Goal: Transaction & Acquisition: Obtain resource

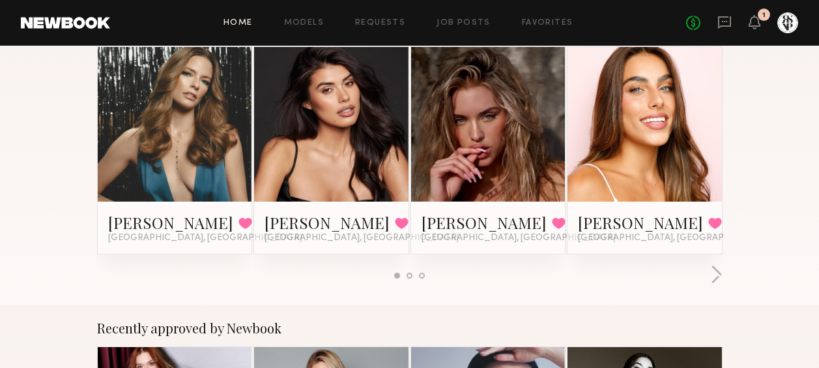
scroll to position [254, 0]
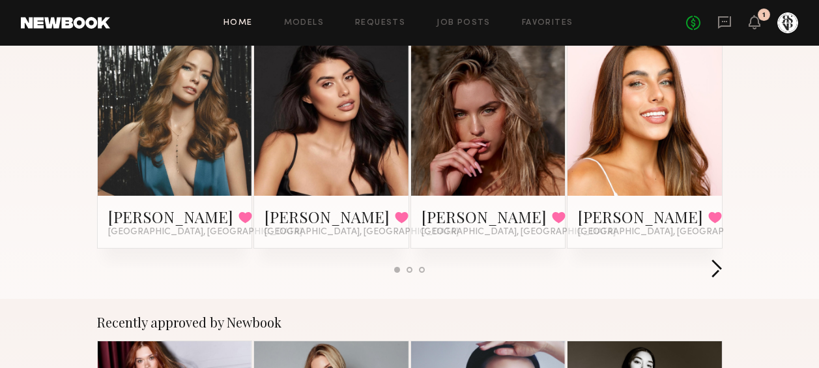
click at [717, 268] on button "button" at bounding box center [716, 270] width 12 height 22
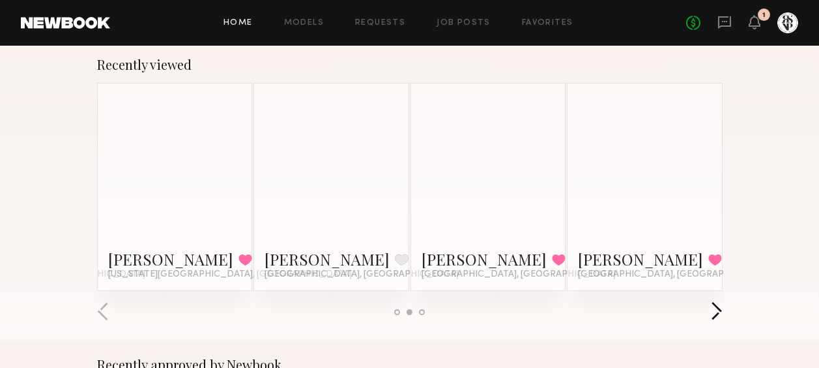
scroll to position [207, 0]
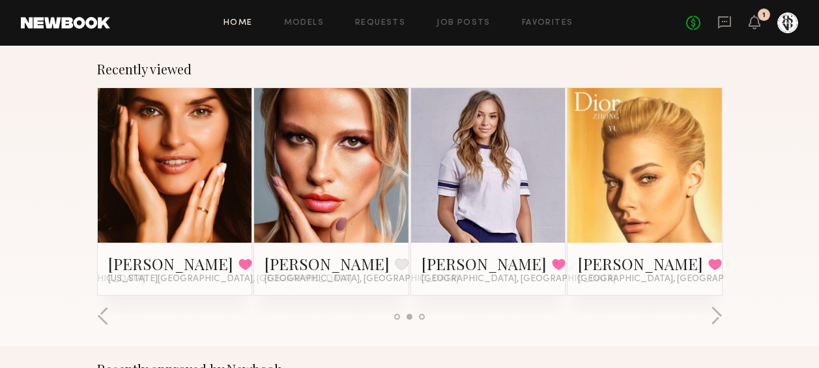
click at [181, 212] on link at bounding box center [174, 165] width 71 height 154
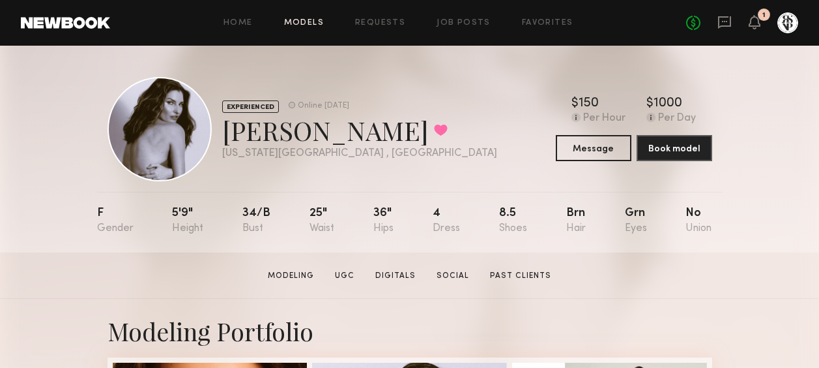
click at [297, 27] on link "Models" at bounding box center [304, 23] width 40 height 8
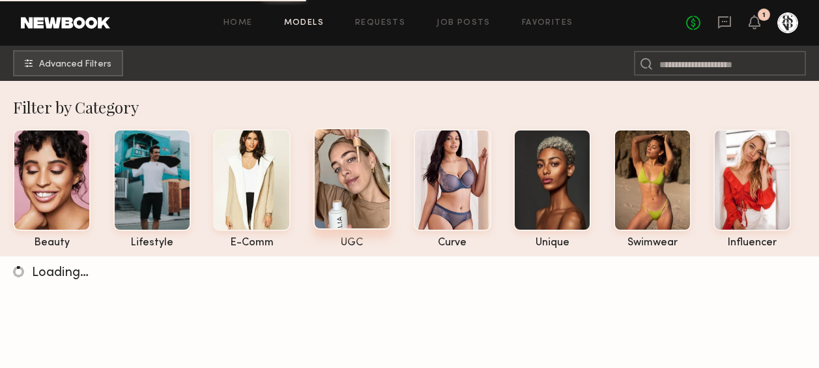
click at [341, 184] on div at bounding box center [352, 179] width 78 height 102
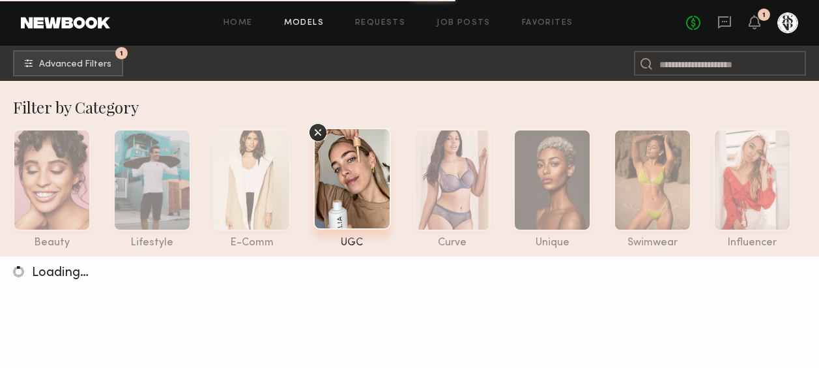
click at [323, 135] on icon at bounding box center [318, 133] width 20 height 20
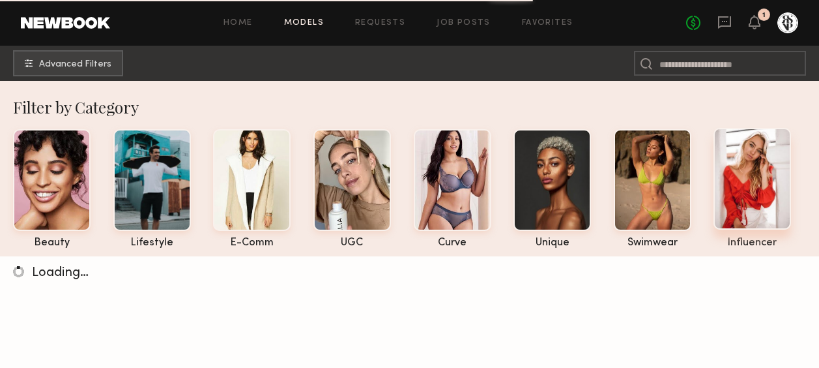
click at [770, 184] on div at bounding box center [753, 179] width 78 height 102
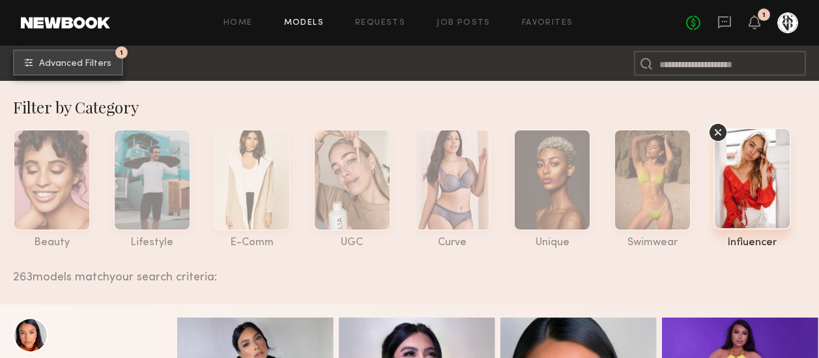
click at [76, 59] on span "Advanced Filters" at bounding box center [75, 63] width 72 height 9
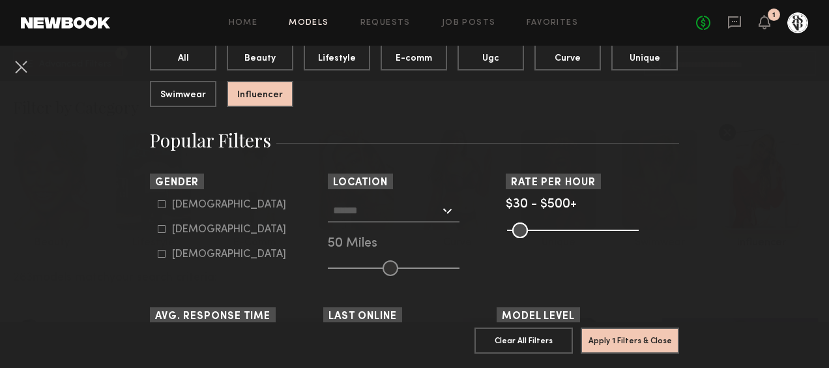
scroll to position [153, 0]
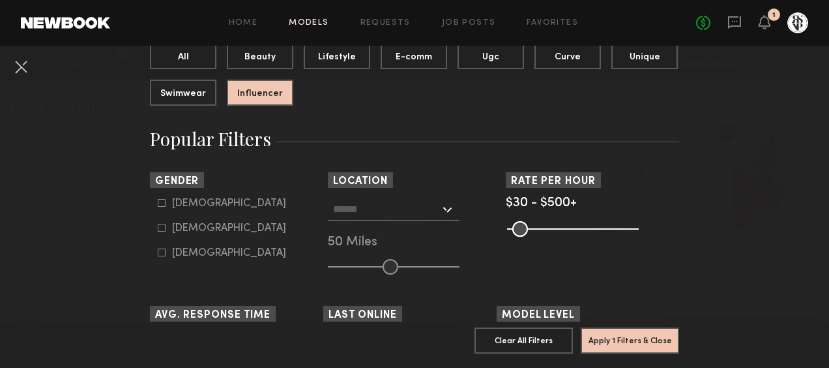
click at [158, 227] on icon at bounding box center [162, 228] width 8 height 8
type input "**"
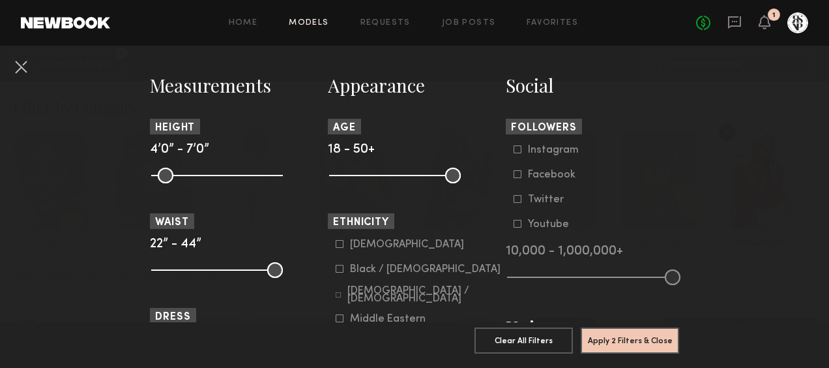
scroll to position [625, 0]
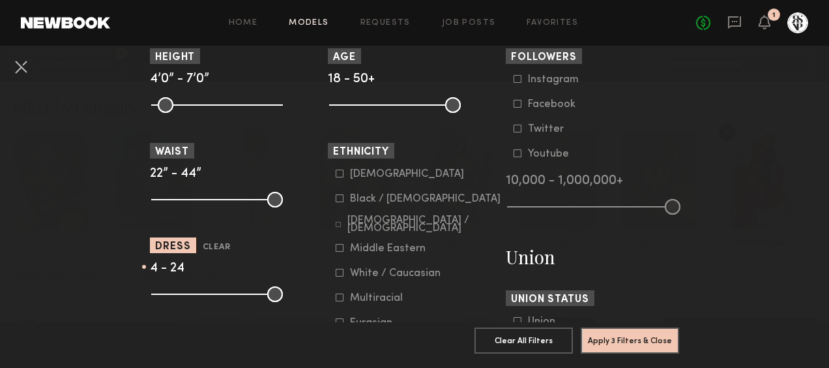
drag, startPoint x: 155, startPoint y: 300, endPoint x: 172, endPoint y: 300, distance: 16.9
type input "*"
click at [172, 300] on input "range" at bounding box center [217, 294] width 132 height 16
drag, startPoint x: 272, startPoint y: 293, endPoint x: 181, endPoint y: 295, distance: 91.3
type input "*"
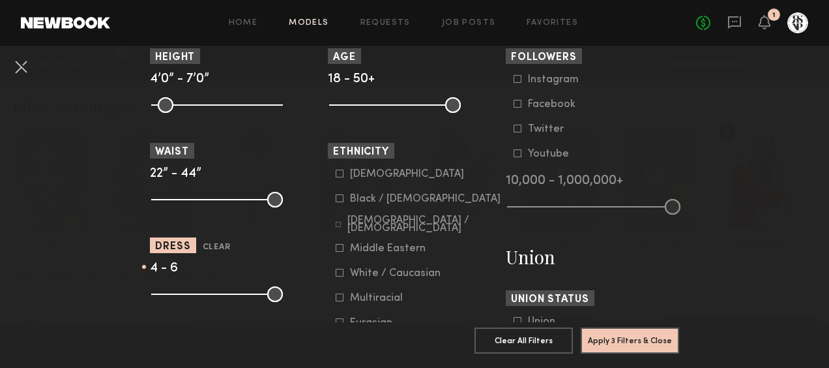
click at [181, 295] on input "range" at bounding box center [217, 294] width 132 height 16
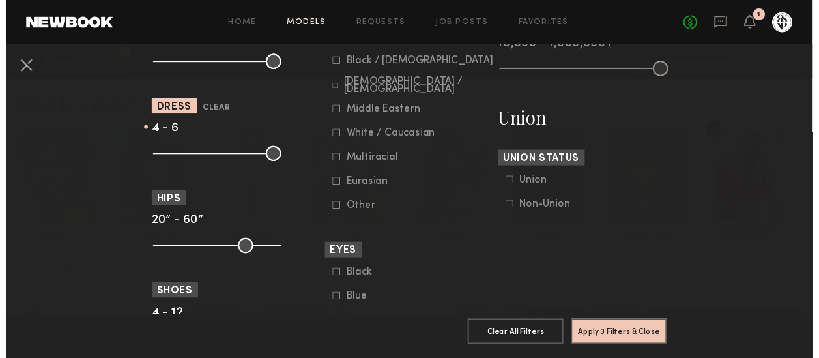
scroll to position [762, 0]
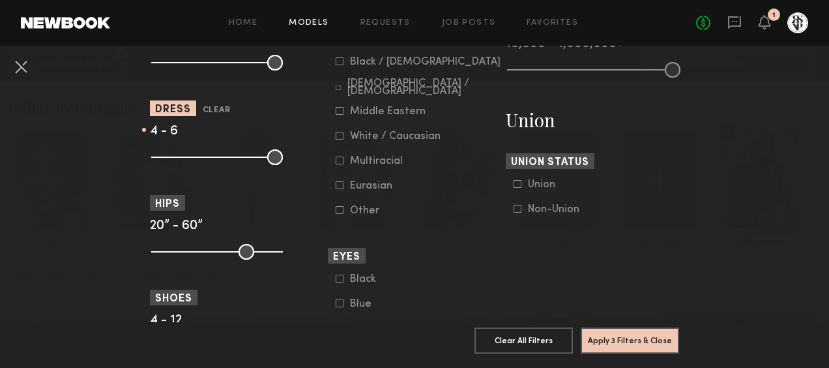
click at [336, 63] on icon at bounding box center [340, 61] width 8 height 8
click at [614, 328] on button "Apply 4 Filters & Close" at bounding box center [630, 340] width 98 height 26
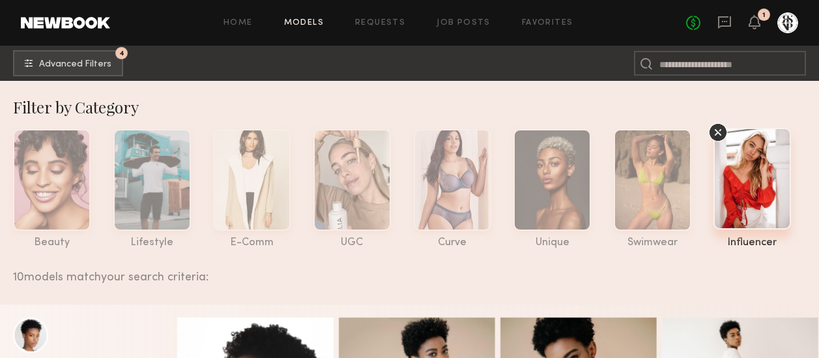
click at [306, 25] on link "Models" at bounding box center [304, 23] width 40 height 8
click at [358, 173] on div at bounding box center [352, 179] width 78 height 102
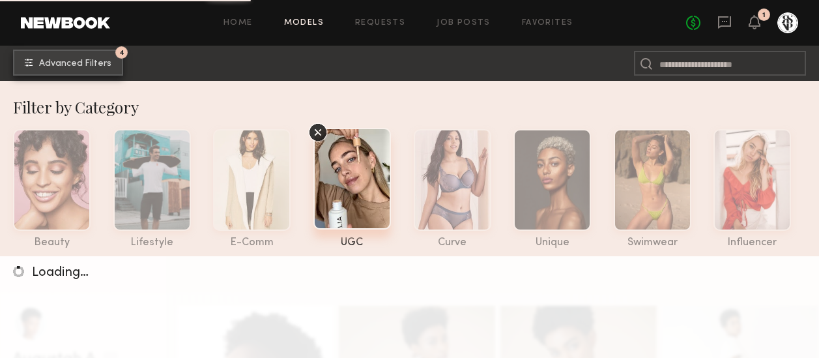
click at [96, 66] on span "Advanced Filters" at bounding box center [75, 63] width 72 height 9
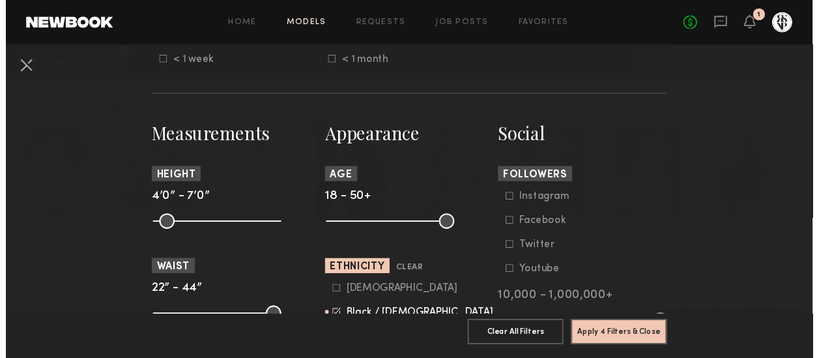
scroll to position [504, 0]
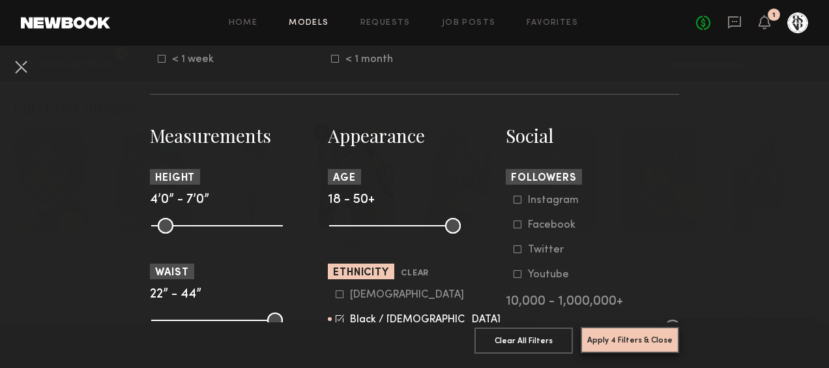
click at [607, 330] on button "Apply 4 Filters & Close" at bounding box center [630, 340] width 98 height 26
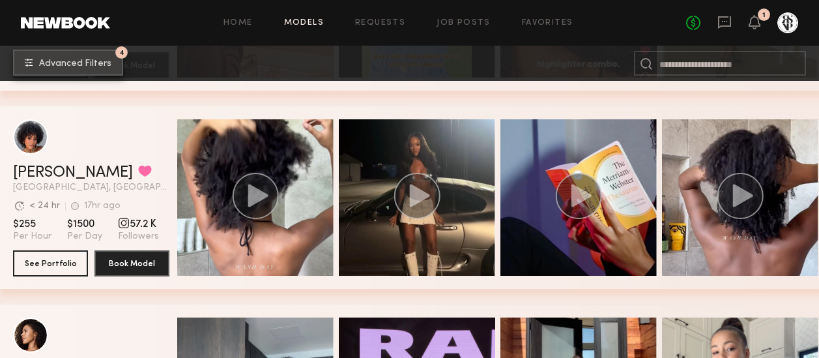
scroll to position [1581, 0]
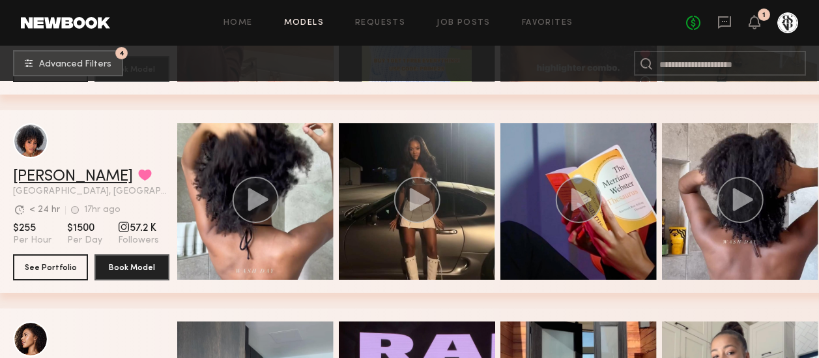
click at [44, 184] on link "Neyah K." at bounding box center [73, 177] width 120 height 16
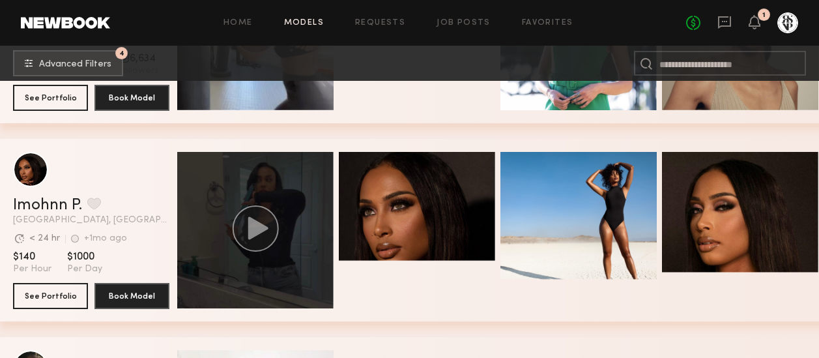
scroll to position [2346, 0]
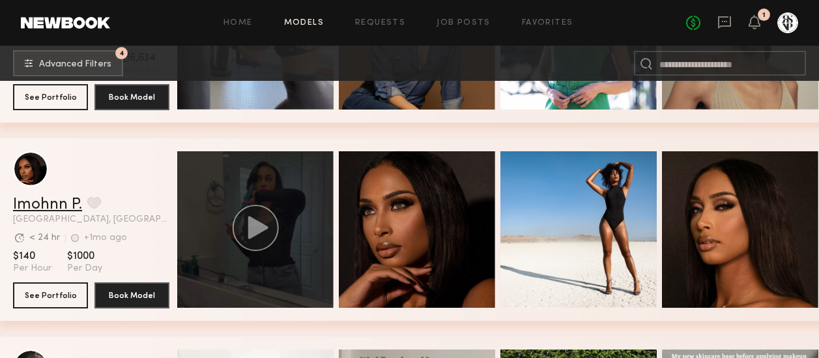
click at [31, 212] on link "Imohnn P." at bounding box center [47, 205] width 69 height 16
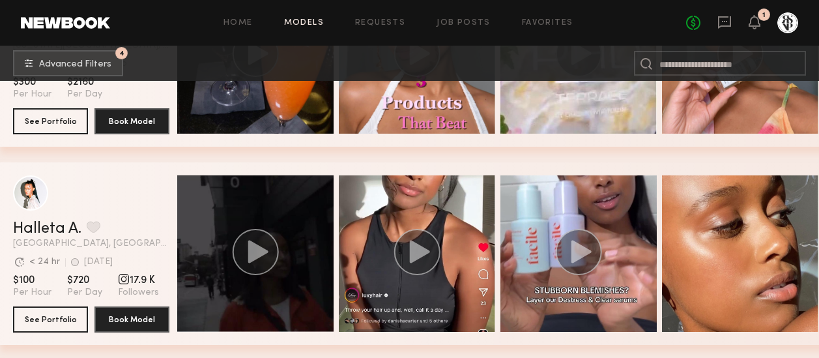
scroll to position [3138, 0]
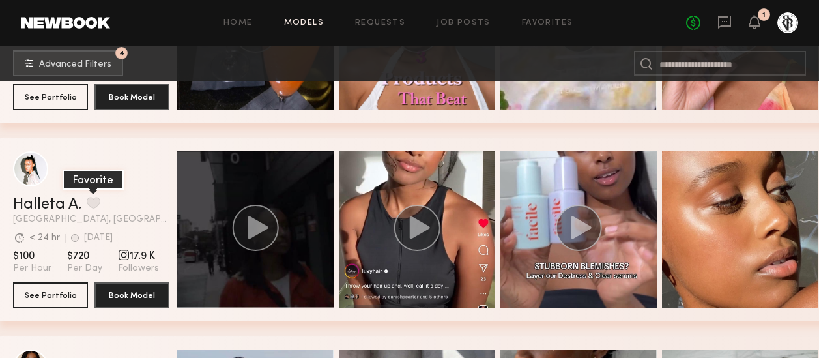
click at [90, 205] on button "grid" at bounding box center [94, 203] width 14 height 12
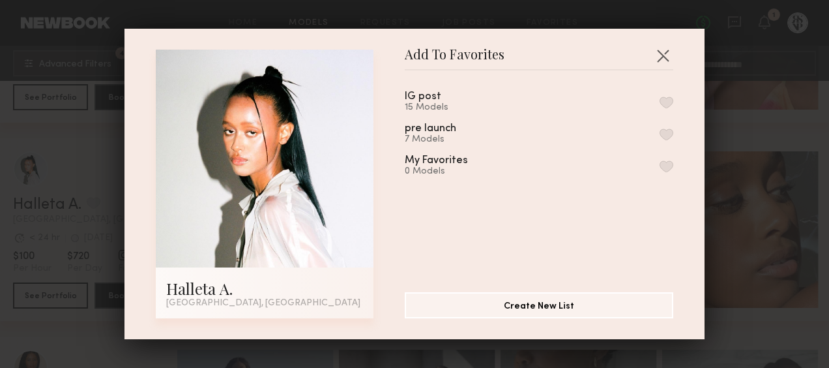
click at [660, 102] on button "button" at bounding box center [667, 102] width 14 height 12
click at [659, 55] on button "button" at bounding box center [662, 55] width 21 height 21
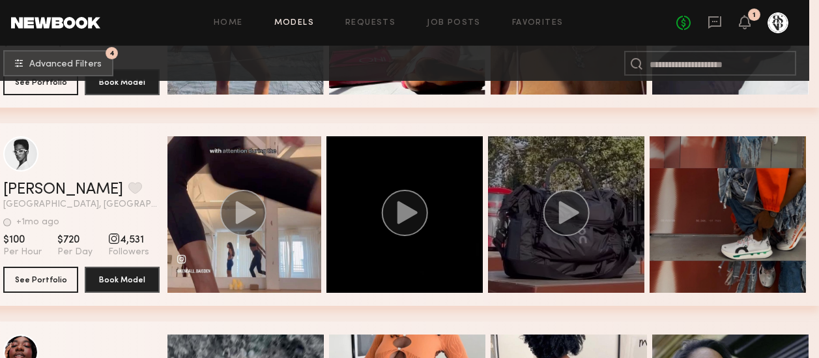
scroll to position [0, 2]
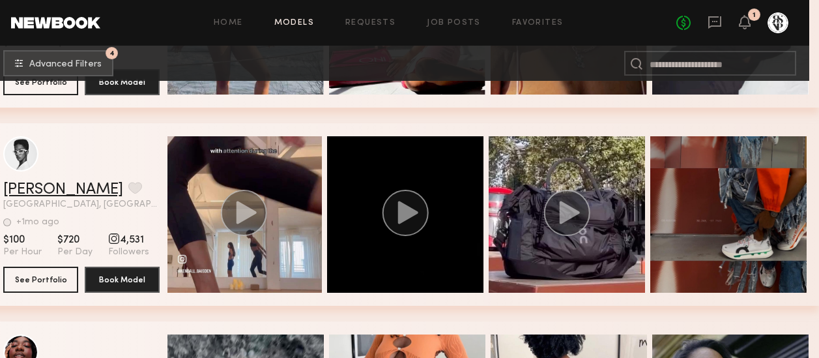
click at [48, 197] on link "Kendall B." at bounding box center [63, 190] width 120 height 16
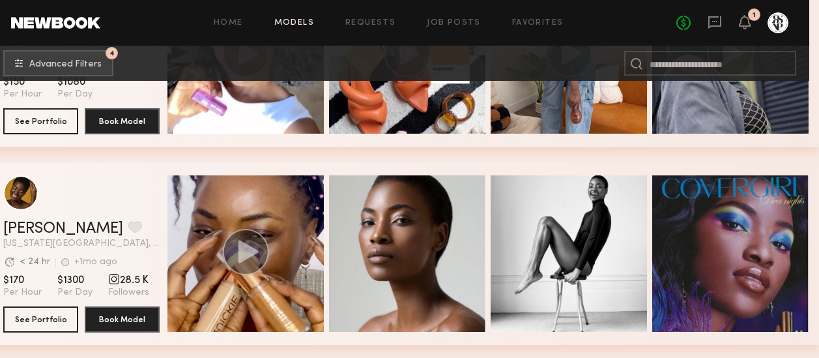
scroll to position [3950, 10]
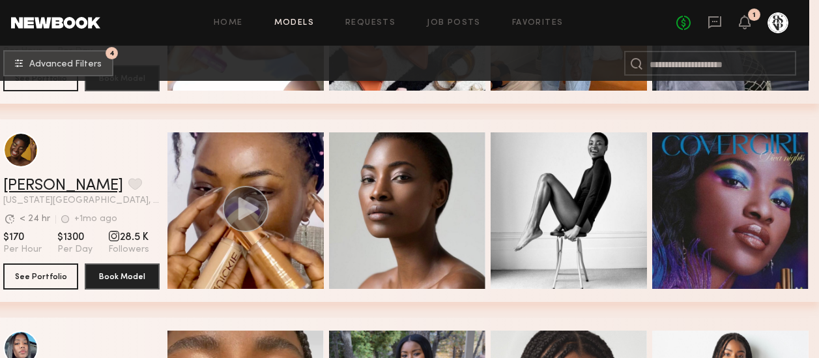
click at [59, 186] on link "Naoumie E." at bounding box center [63, 186] width 120 height 16
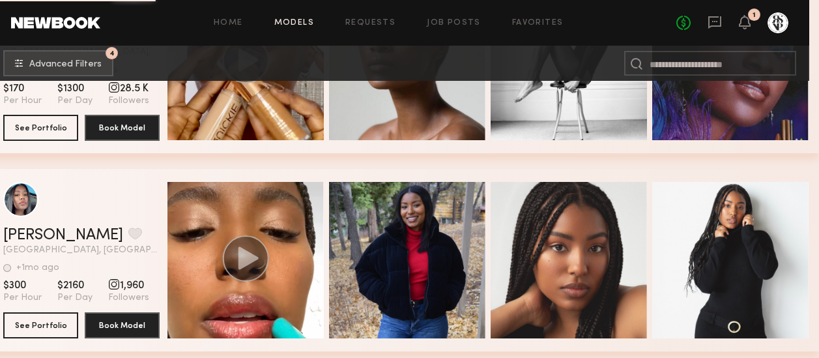
scroll to position [4165, 10]
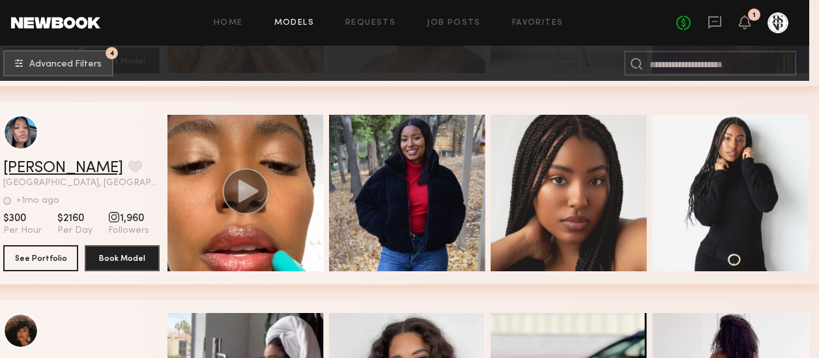
click at [44, 170] on link "Sahar M." at bounding box center [63, 168] width 120 height 16
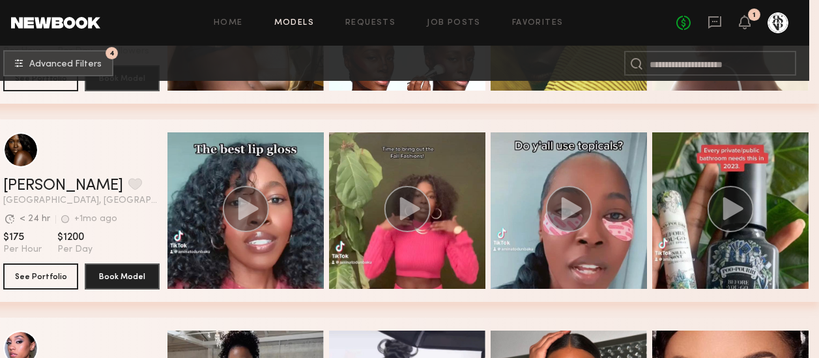
scroll to position [4906, 10]
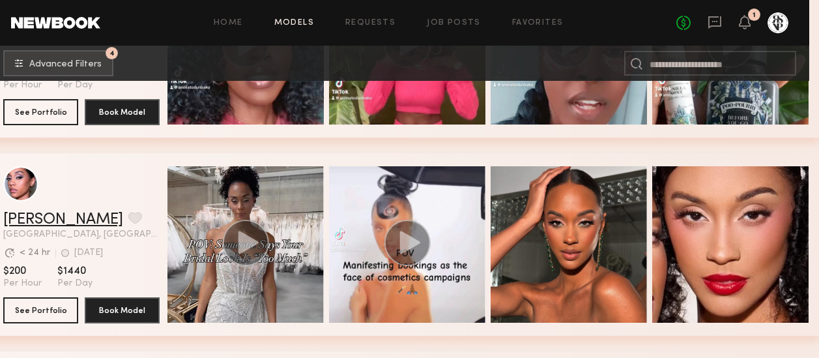
click at [53, 224] on link "August M." at bounding box center [63, 220] width 120 height 16
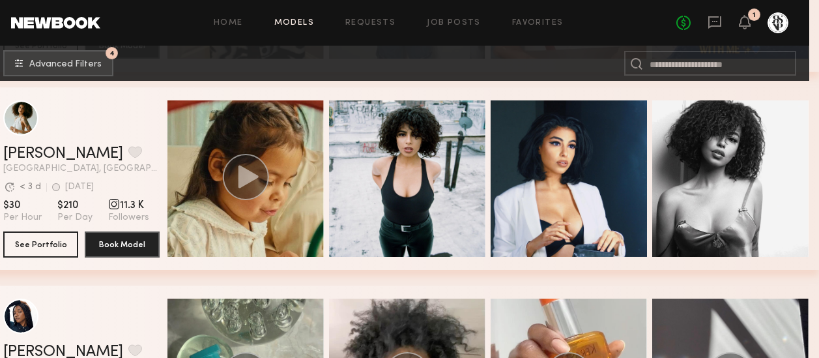
scroll to position [7146, 10]
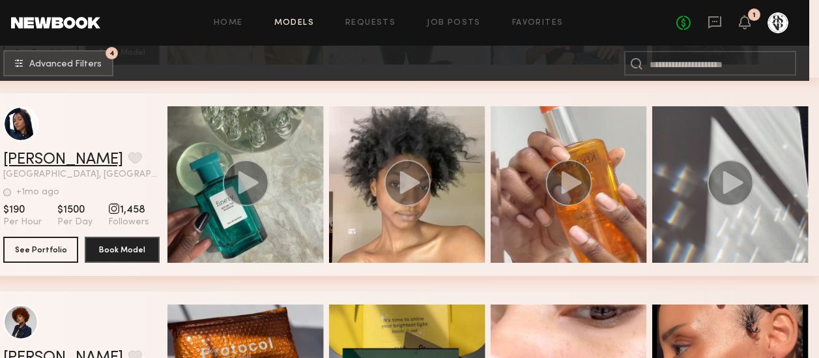
click at [35, 167] on link "Ozichi U." at bounding box center [63, 160] width 120 height 16
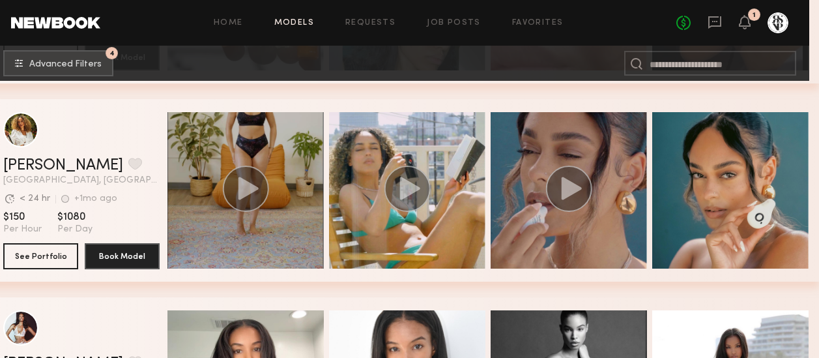
scroll to position [7673, 10]
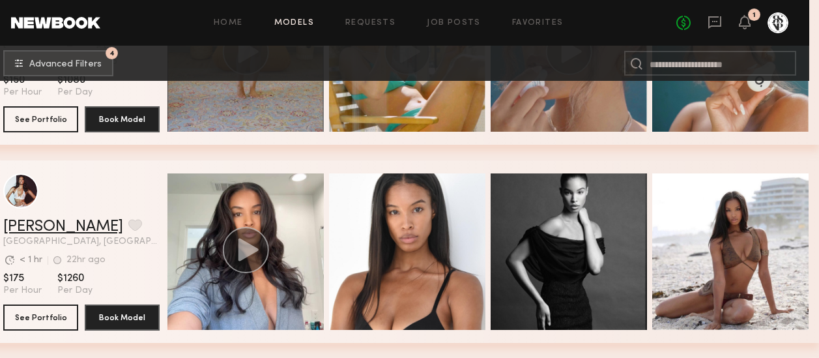
click at [28, 228] on link "Dai F." at bounding box center [63, 227] width 120 height 16
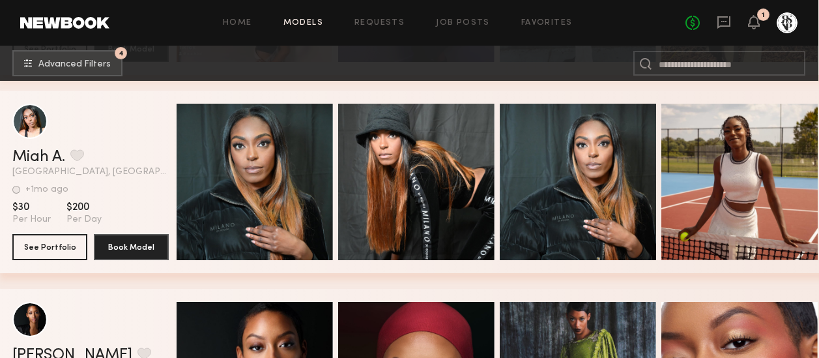
scroll to position [13835, 1]
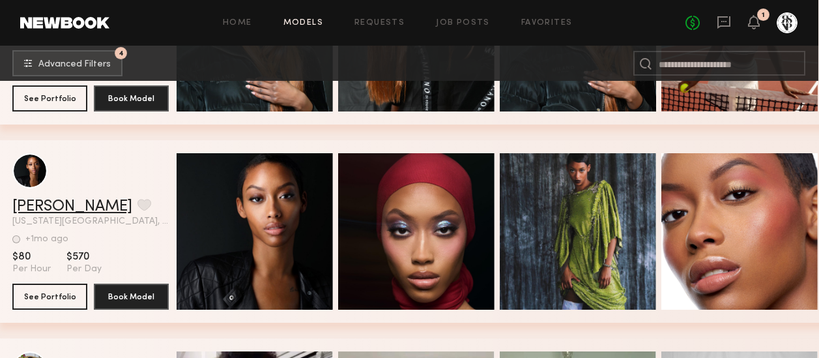
click at [49, 212] on link "[PERSON_NAME]" at bounding box center [72, 207] width 120 height 16
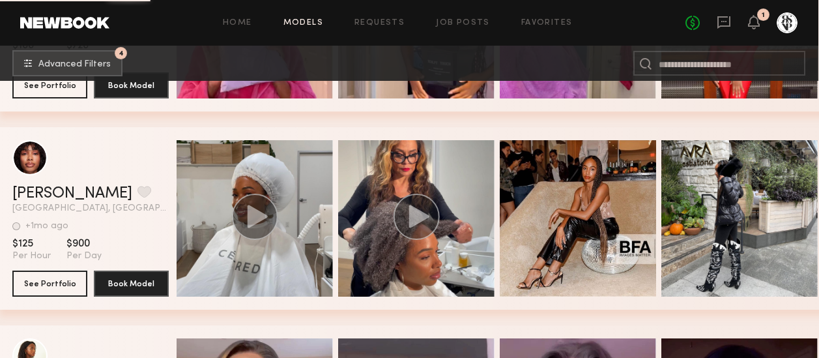
scroll to position [16226, 1]
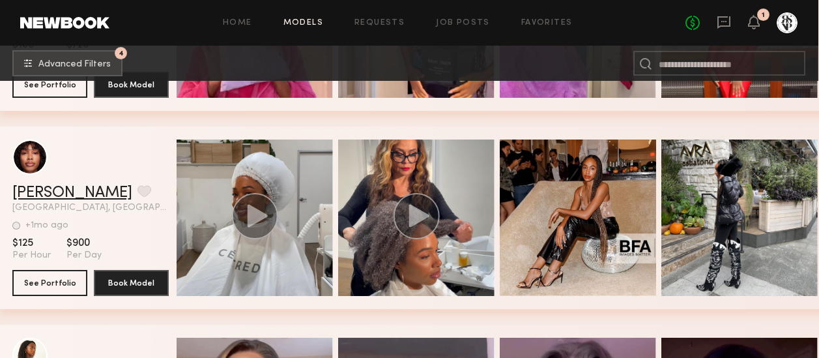
click at [51, 196] on link "Arielle W." at bounding box center [72, 193] width 120 height 16
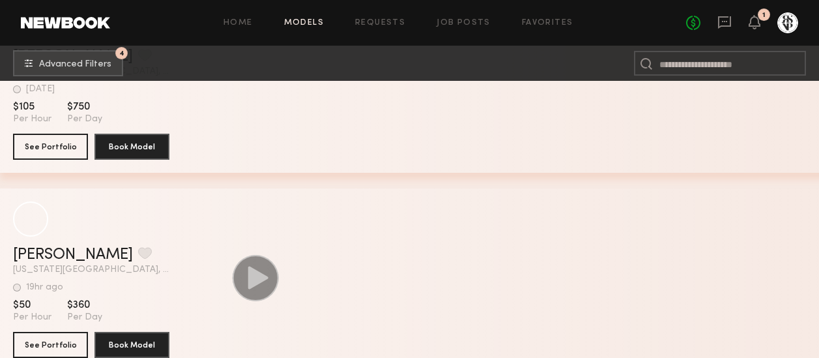
scroll to position [23003, 0]
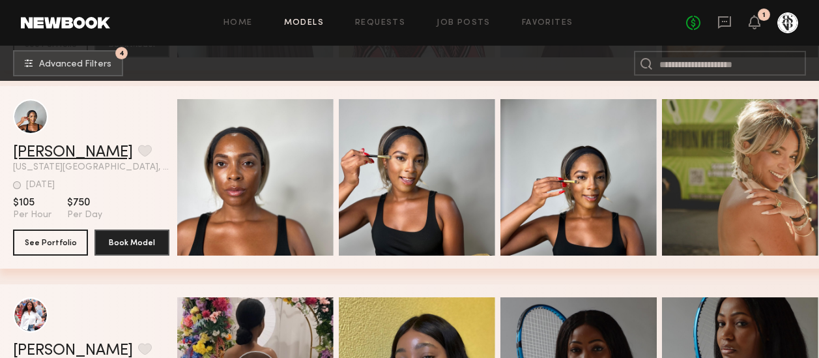
click at [67, 159] on link "Malyia M." at bounding box center [73, 153] width 120 height 16
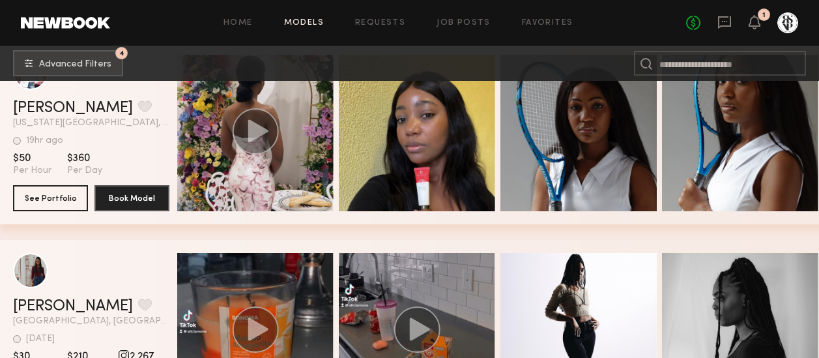
scroll to position [23353, 0]
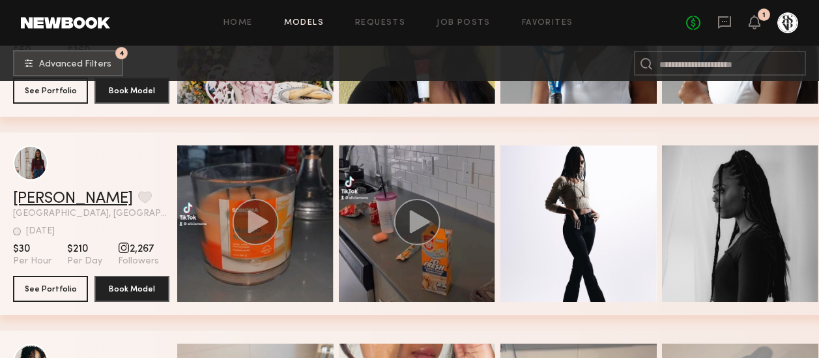
click at [50, 206] on link "Alicia M." at bounding box center [73, 199] width 120 height 16
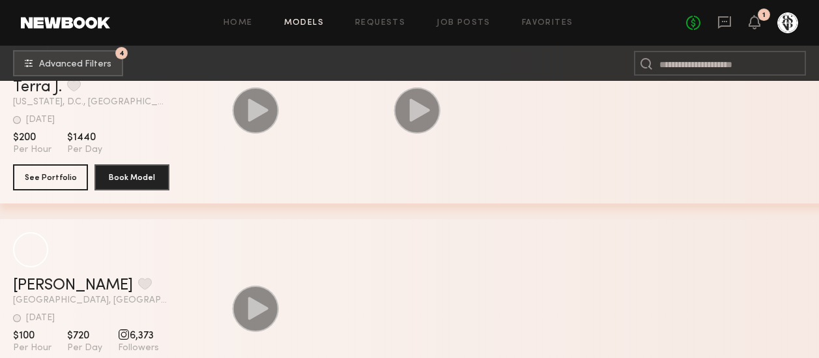
scroll to position [10839, 0]
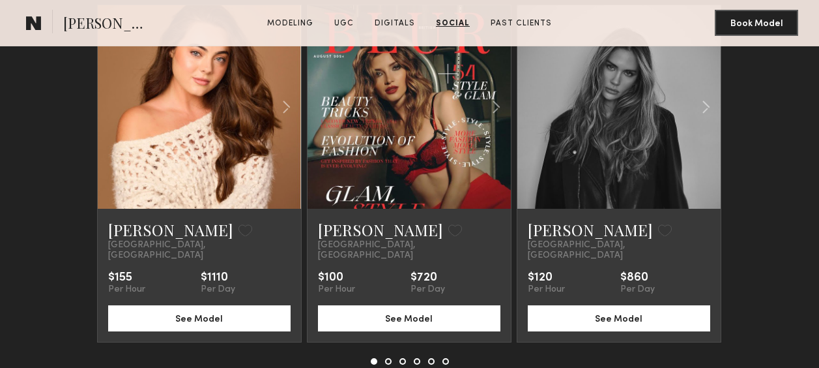
scroll to position [3821, 0]
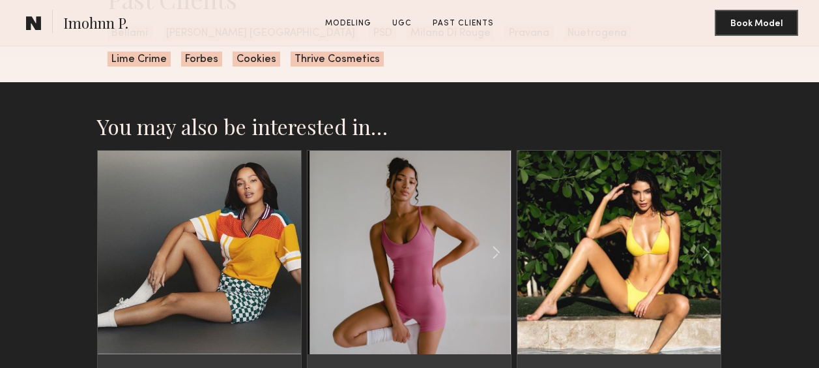
scroll to position [1587, 0]
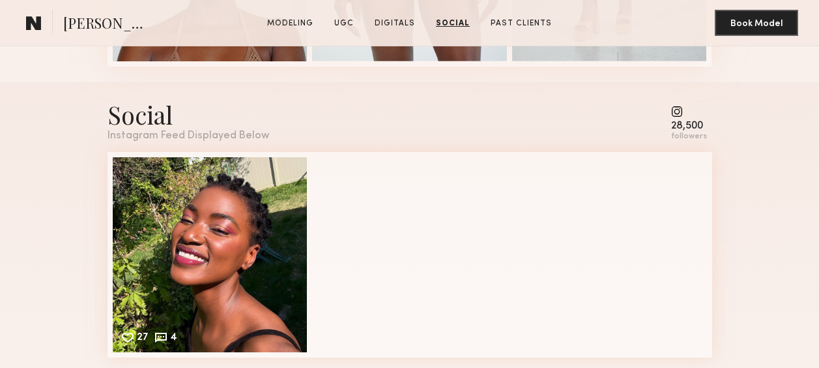
scroll to position [1946, 0]
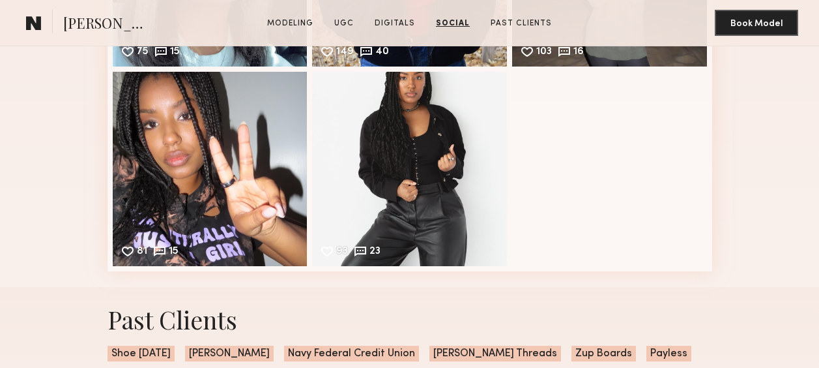
scroll to position [2236, 0]
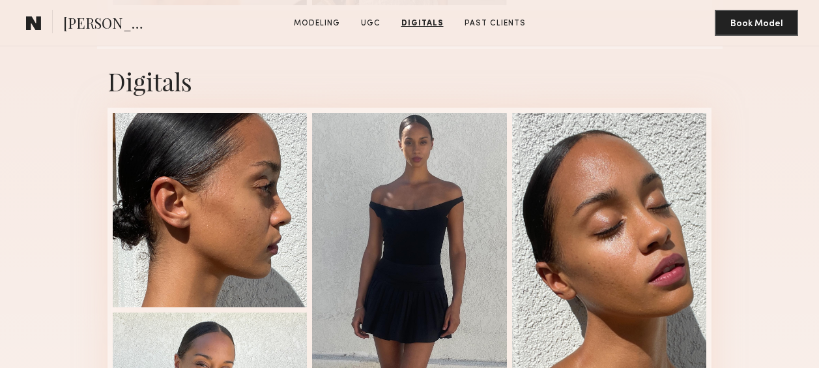
scroll to position [1505, 0]
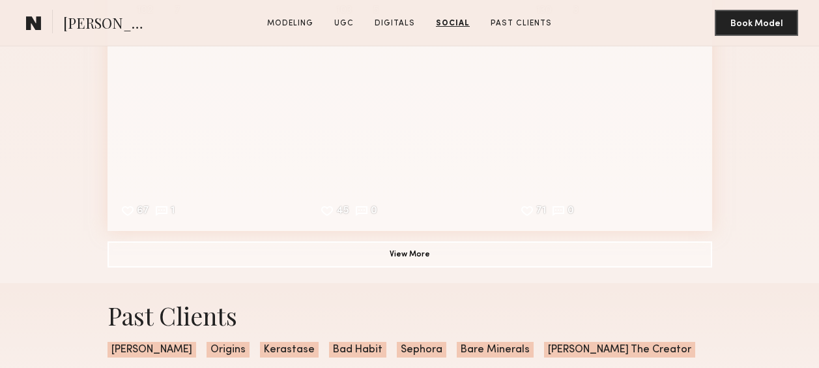
scroll to position [3025, 0]
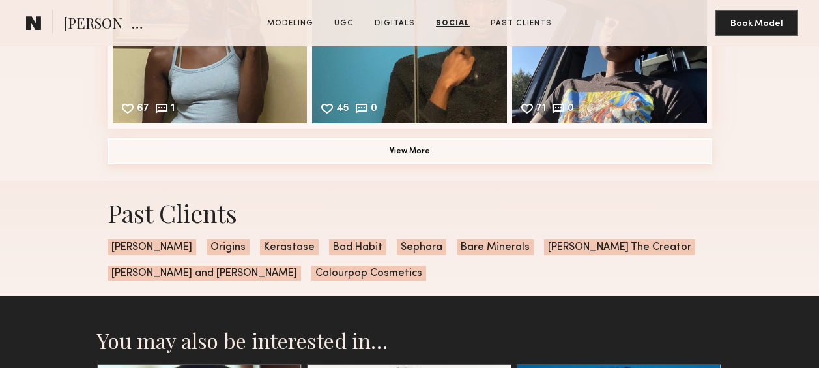
click at [389, 164] on button "View More" at bounding box center [410, 151] width 605 height 26
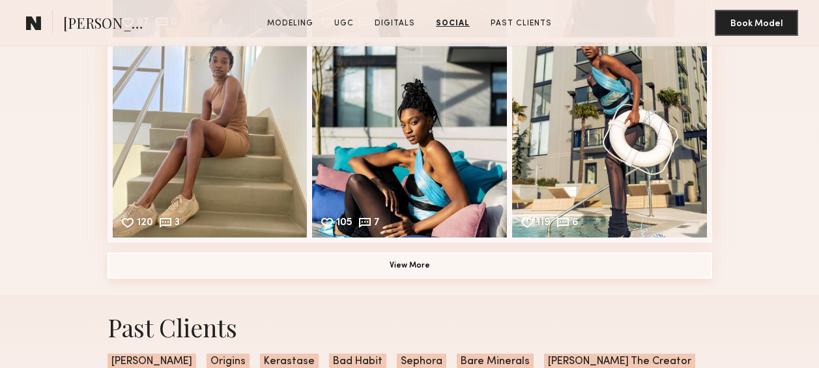
scroll to position [3312, 0]
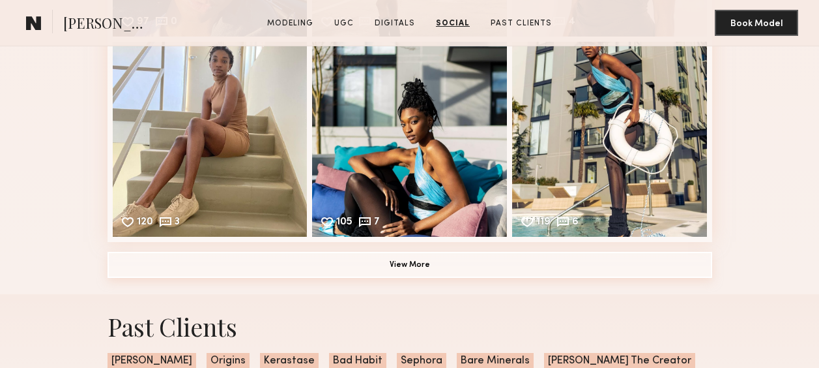
click at [386, 278] on button "View More" at bounding box center [410, 265] width 605 height 26
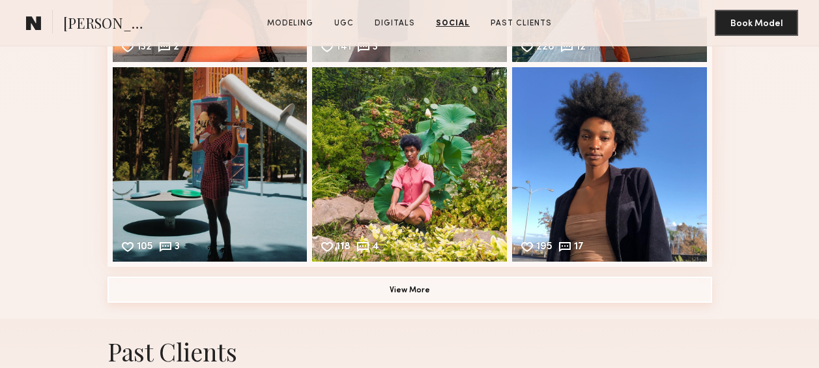
scroll to position [3691, 0]
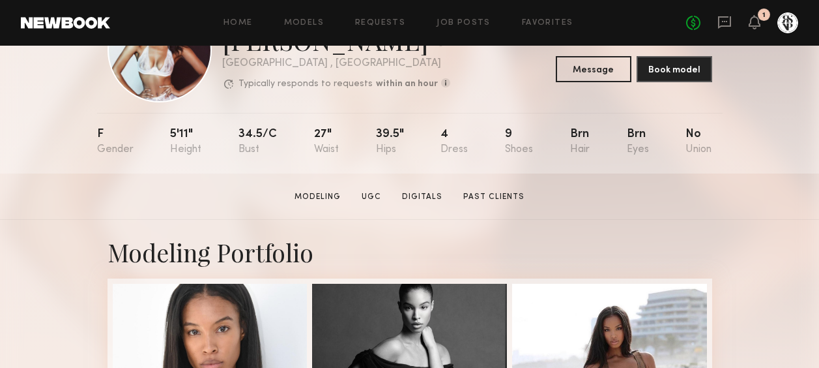
scroll to position [22, 0]
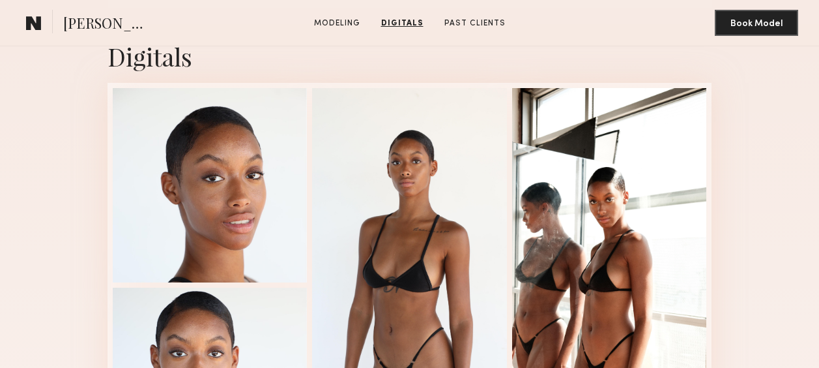
scroll to position [1189, 0]
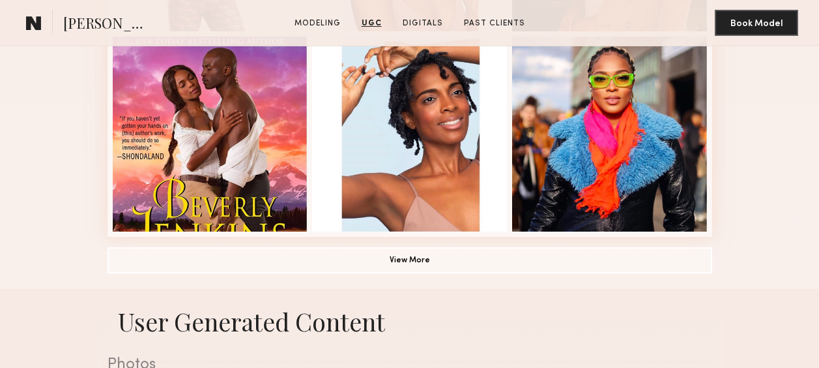
scroll to position [923, 0]
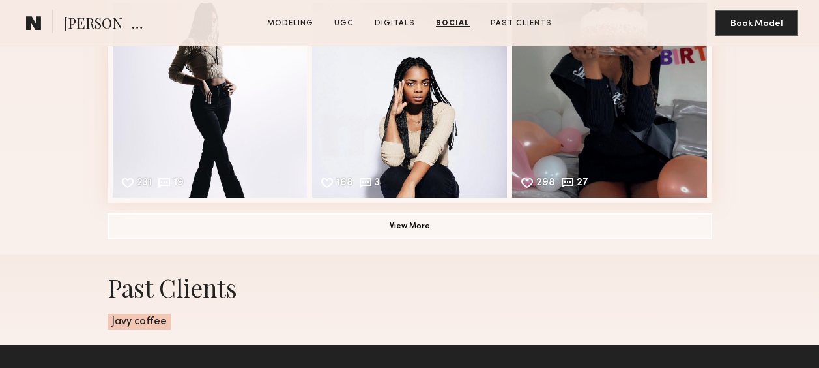
scroll to position [2105, 0]
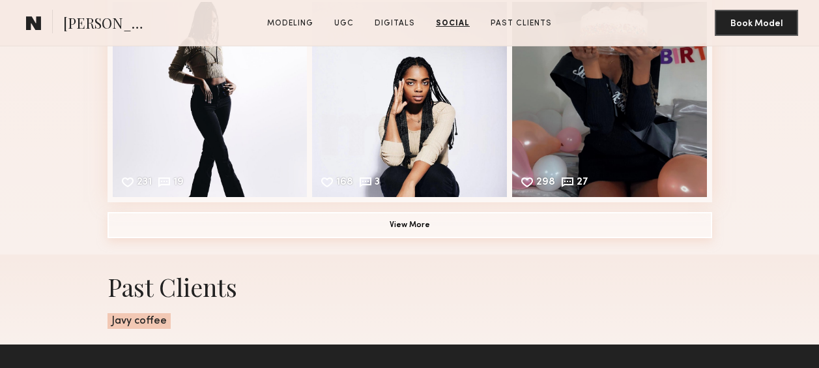
click at [348, 238] on button "View More" at bounding box center [410, 225] width 605 height 26
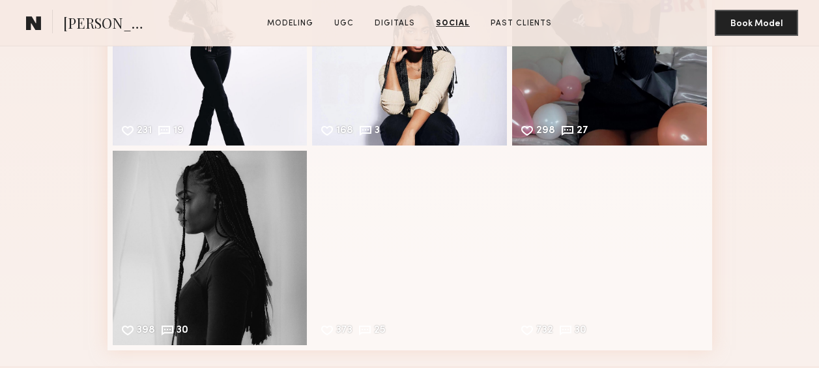
scroll to position [2155, 0]
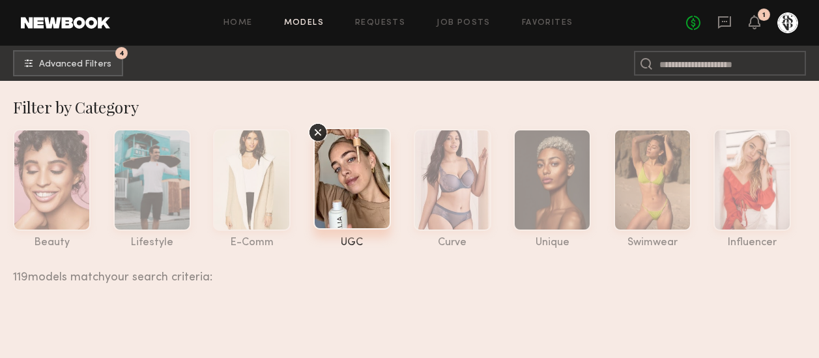
scroll to position [10839, 0]
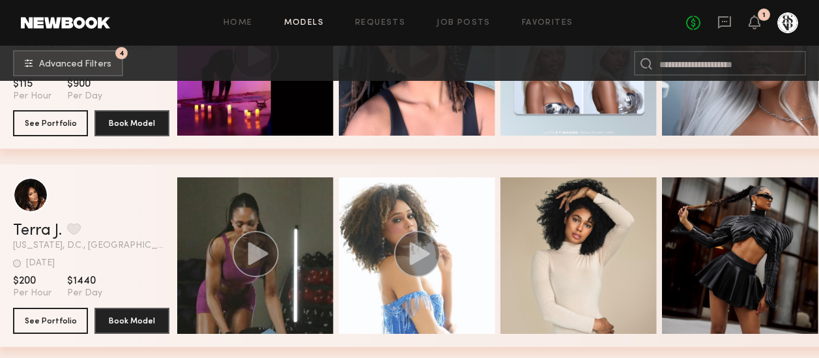
drag, startPoint x: 0, startPoint y: 0, endPoint x: 585, endPoint y: 24, distance: 585.8
click at [585, 24] on div "Home Models Requests Job Posts Favorites Sign Out" at bounding box center [398, 23] width 576 height 8
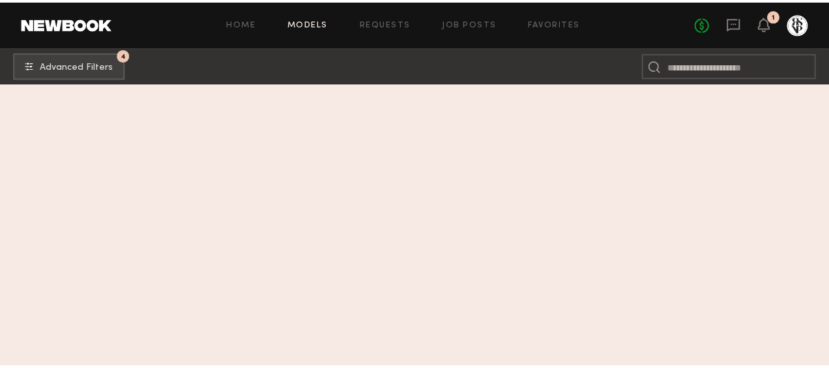
scroll to position [0, 0]
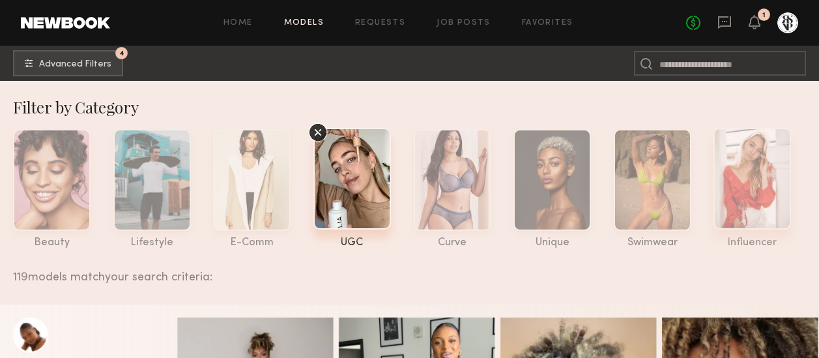
click at [748, 176] on div at bounding box center [753, 179] width 78 height 102
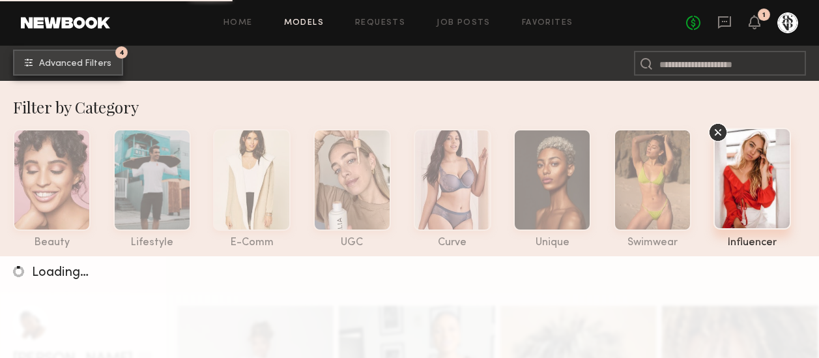
click at [102, 61] on span "Advanced Filters" at bounding box center [75, 63] width 72 height 9
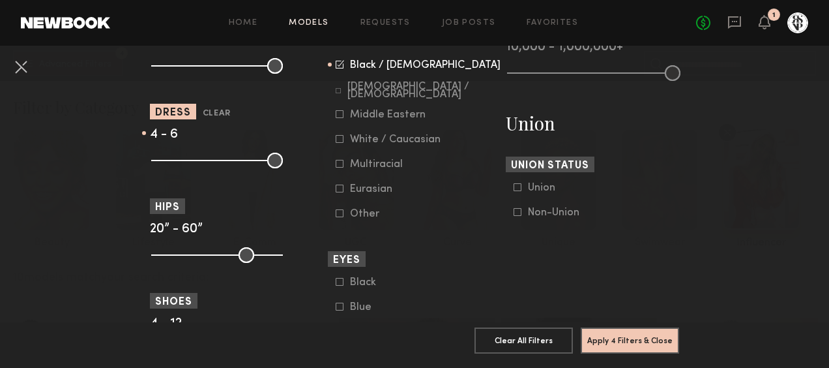
scroll to position [733, 0]
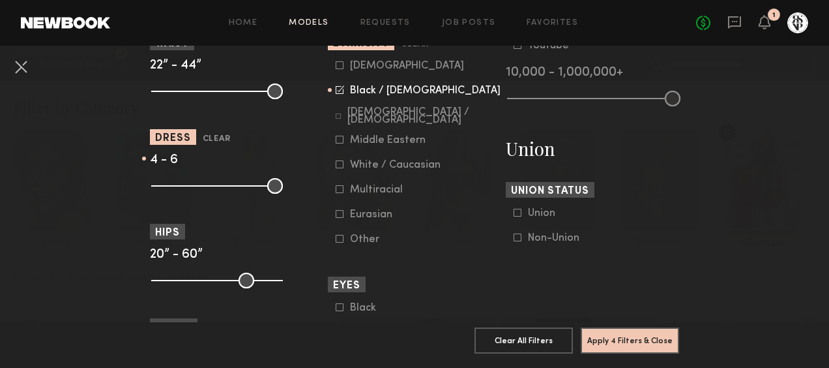
click at [338, 91] on icon at bounding box center [341, 88] width 7 height 7
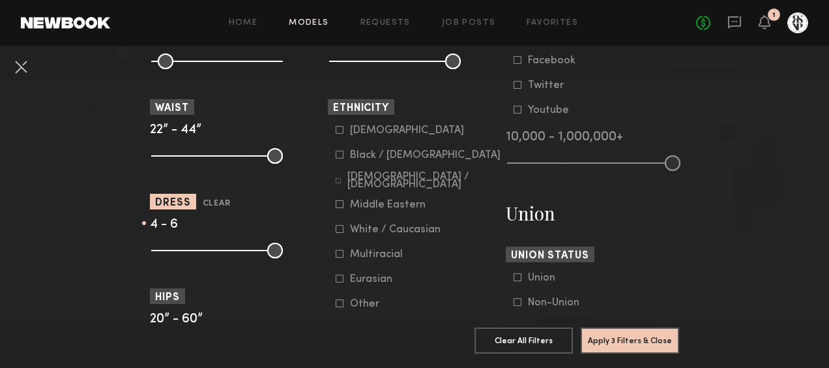
scroll to position [622, 0]
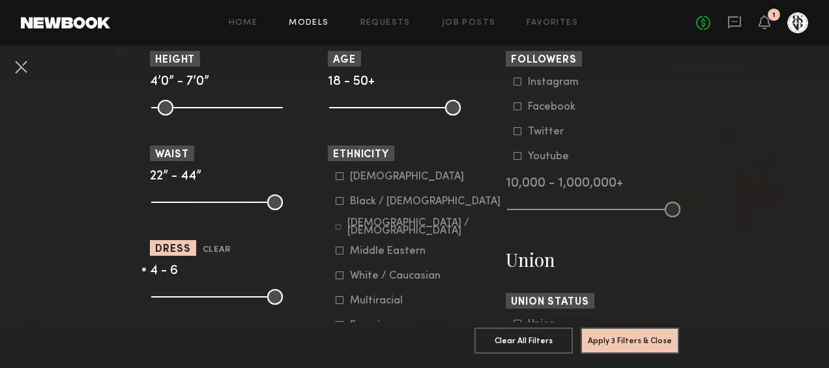
click at [514, 82] on icon at bounding box center [518, 82] width 8 height 8
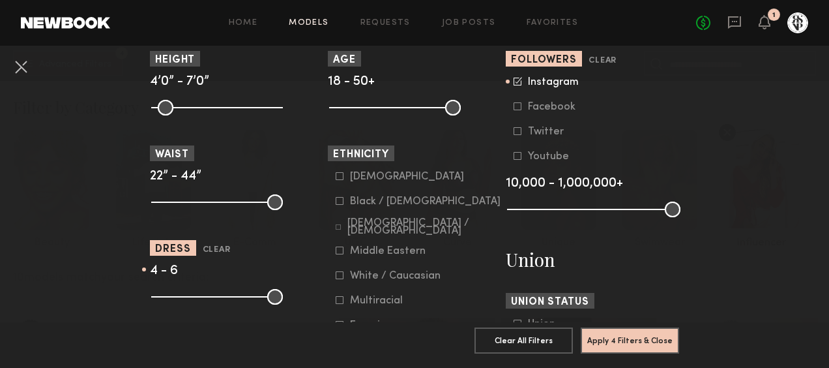
drag, startPoint x: 664, startPoint y: 209, endPoint x: 561, endPoint y: 203, distance: 103.1
drag, startPoint x: 561, startPoint y: 203, endPoint x: 547, endPoint y: 211, distance: 16.3
click at [547, 211] on common-range-minmax at bounding box center [592, 208] width 173 height 16
click at [544, 205] on common-range-minmax at bounding box center [592, 208] width 173 height 16
drag, startPoint x: 662, startPoint y: 212, endPoint x: 540, endPoint y: 211, distance: 122.5
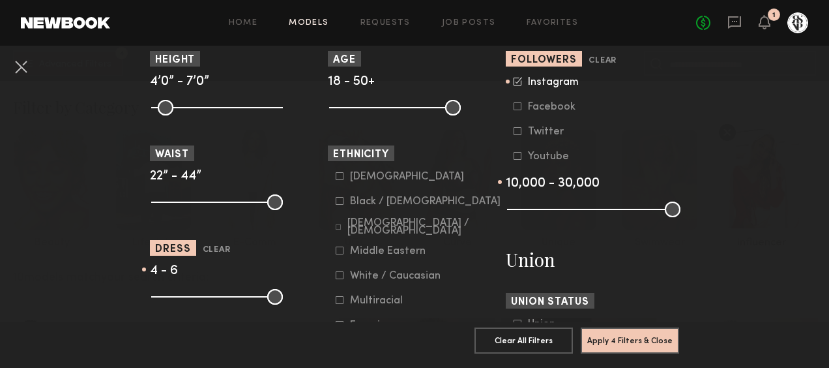
type input "*"
click at [540, 211] on input "range" at bounding box center [593, 209] width 173 height 16
click at [615, 330] on button "Apply 4 Filters & Close" at bounding box center [630, 340] width 98 height 26
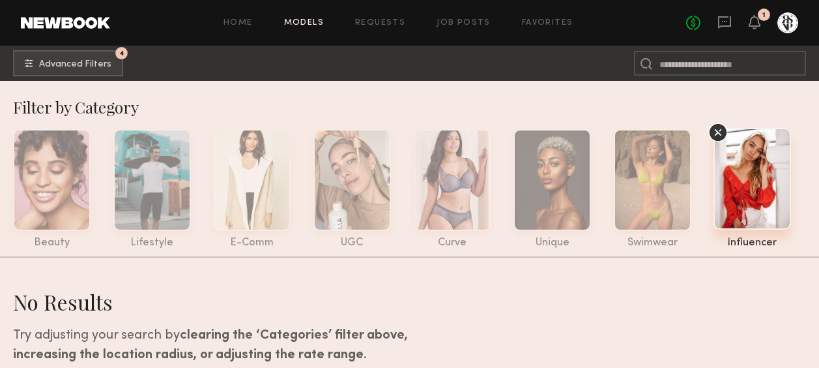
drag, startPoint x: 747, startPoint y: 168, endPoint x: 760, endPoint y: 185, distance: 21.4
drag, startPoint x: 760, startPoint y: 185, endPoint x: 81, endPoint y: 64, distance: 689.9
click at [81, 64] on span "Advanced Filters" at bounding box center [75, 63] width 72 height 9
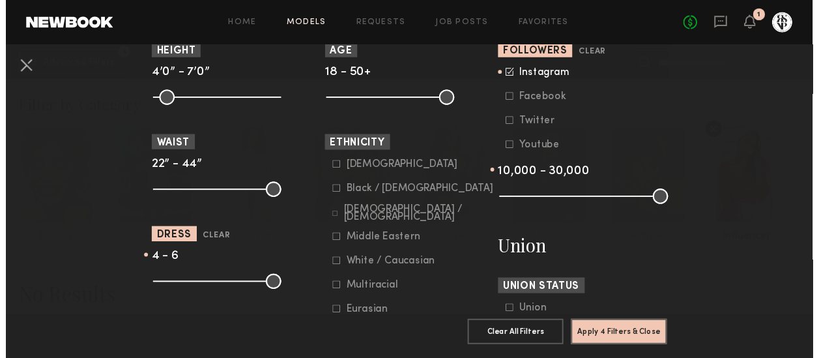
scroll to position [631, 0]
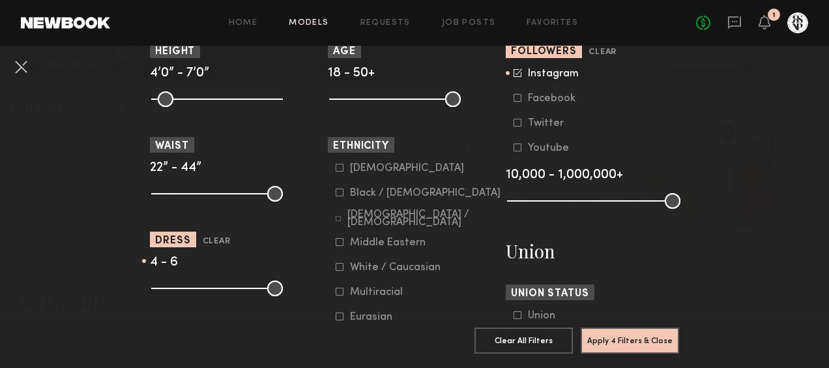
drag, startPoint x: 540, startPoint y: 199, endPoint x: 695, endPoint y: 227, distance: 157.6
type input "**"
click at [680, 209] on input "range" at bounding box center [593, 201] width 173 height 16
click at [627, 332] on button "Apply 4 Filters & Close" at bounding box center [630, 340] width 98 height 26
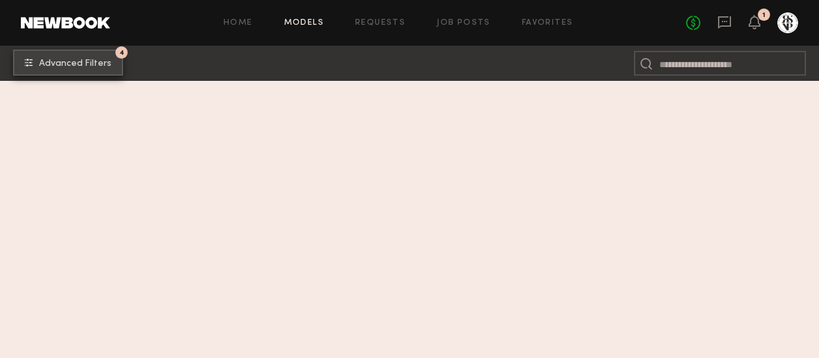
scroll to position [2917, 0]
